Goal: Task Accomplishment & Management: Manage account settings

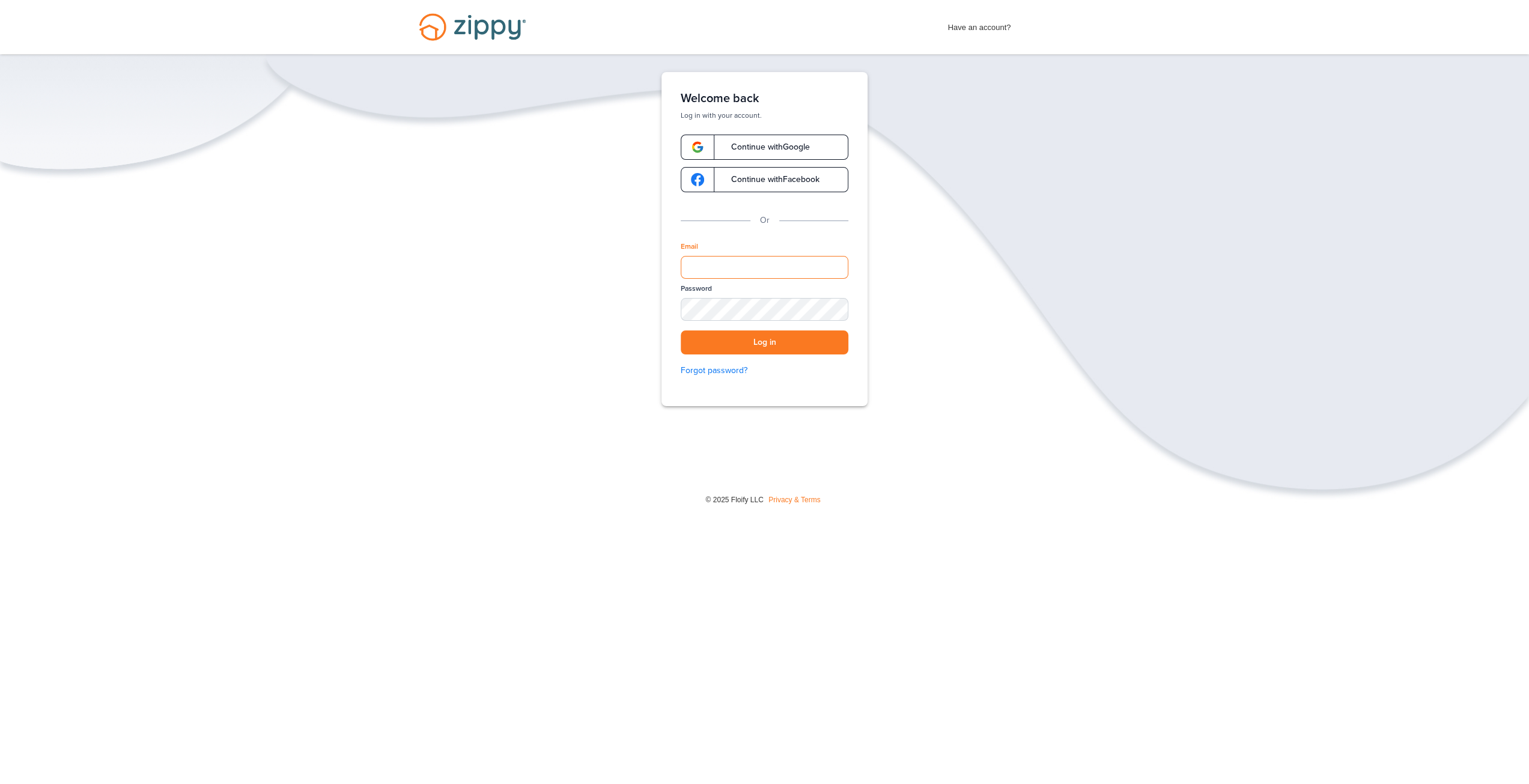
click at [702, 272] on input "Email" at bounding box center [764, 267] width 168 height 22
type input "**********"
click at [680, 330] on button "Log in" at bounding box center [764, 343] width 168 height 24
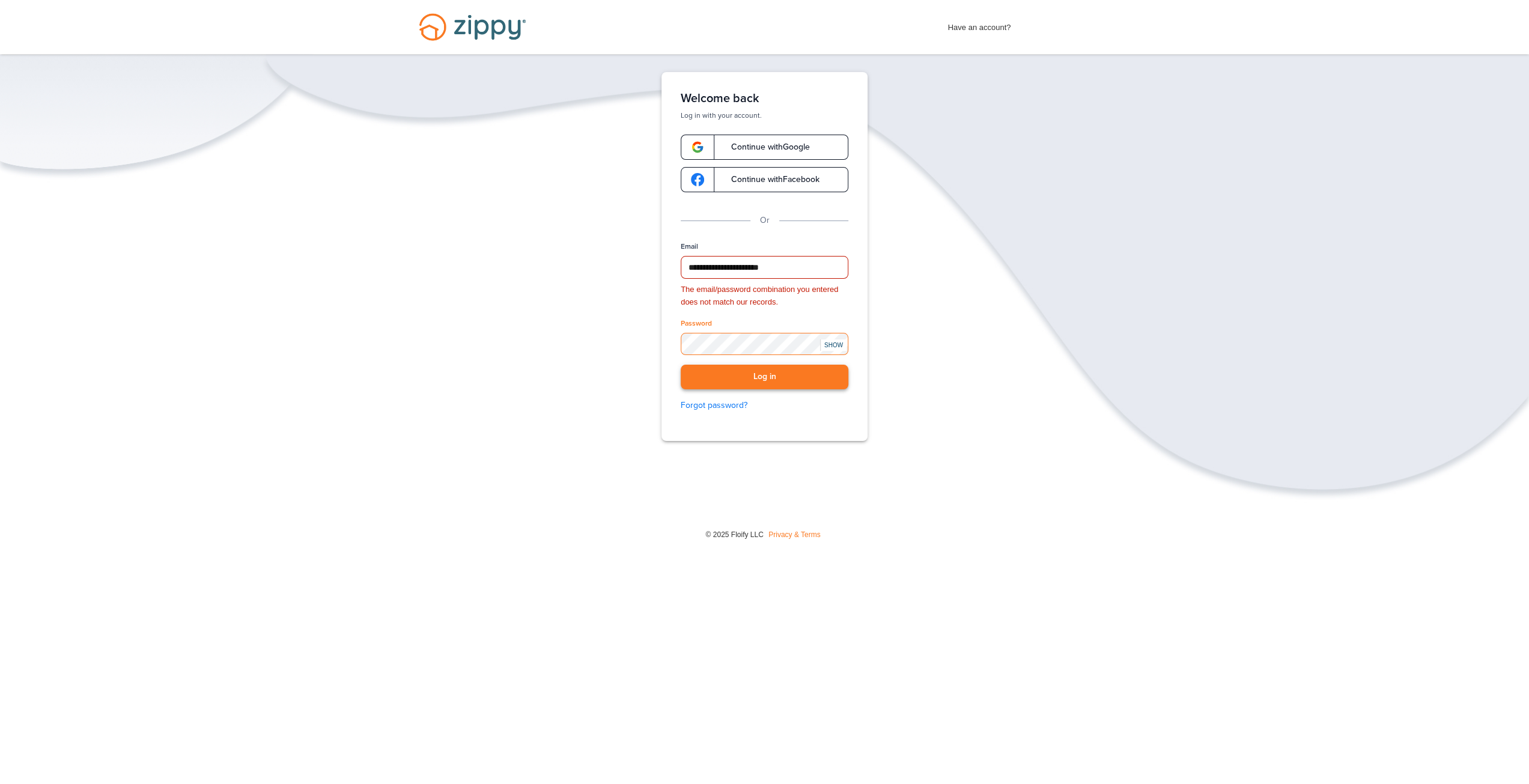
click at [680, 365] on button "Log in" at bounding box center [764, 377] width 168 height 24
